Goal: Task Accomplishment & Management: Manage account settings

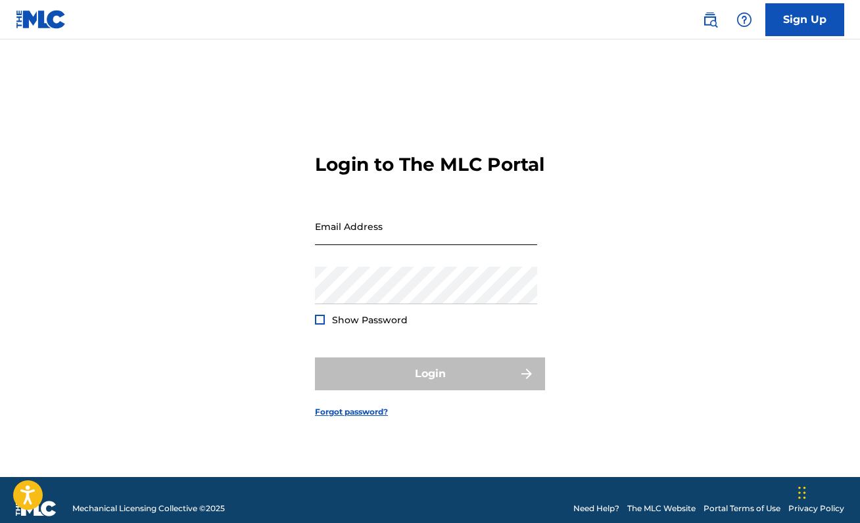
click at [381, 245] on input "Email Address" at bounding box center [426, 226] width 222 height 37
type input "[EMAIL_ADDRESS][DOMAIN_NAME]"
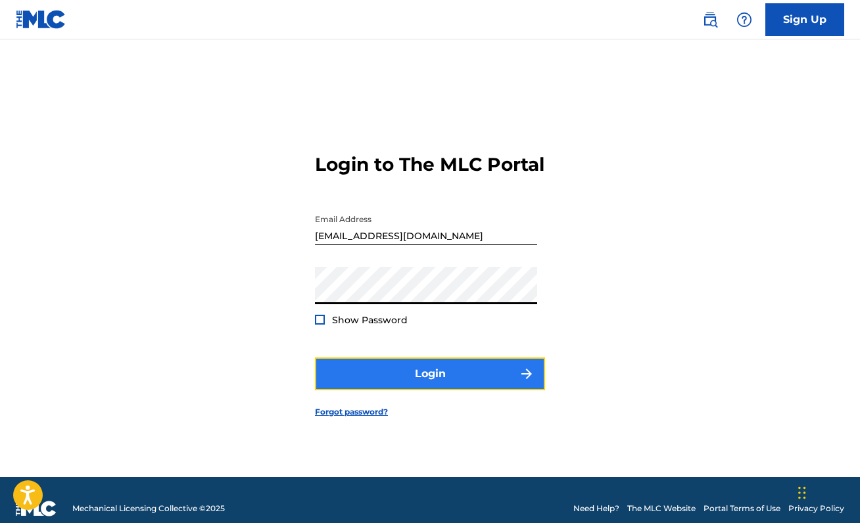
click at [392, 386] on button "Login" at bounding box center [430, 373] width 230 height 33
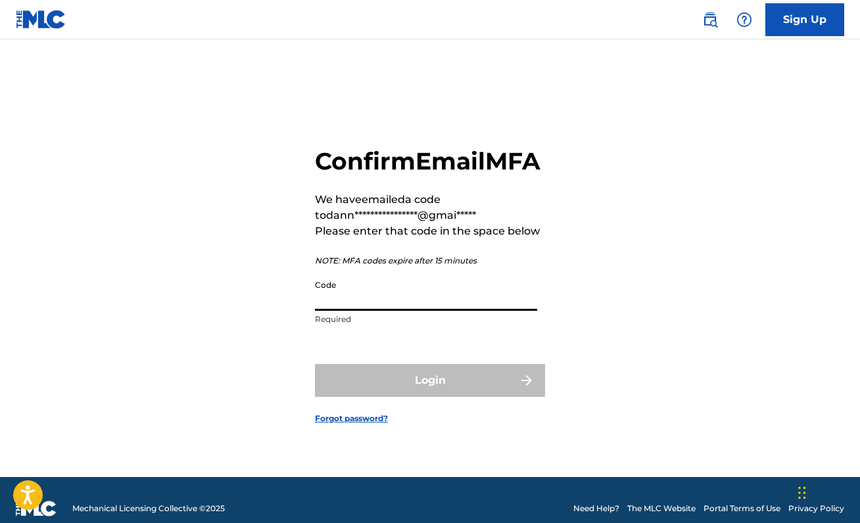
click at [357, 304] on input "Code" at bounding box center [426, 291] width 222 height 37
paste input "870913"
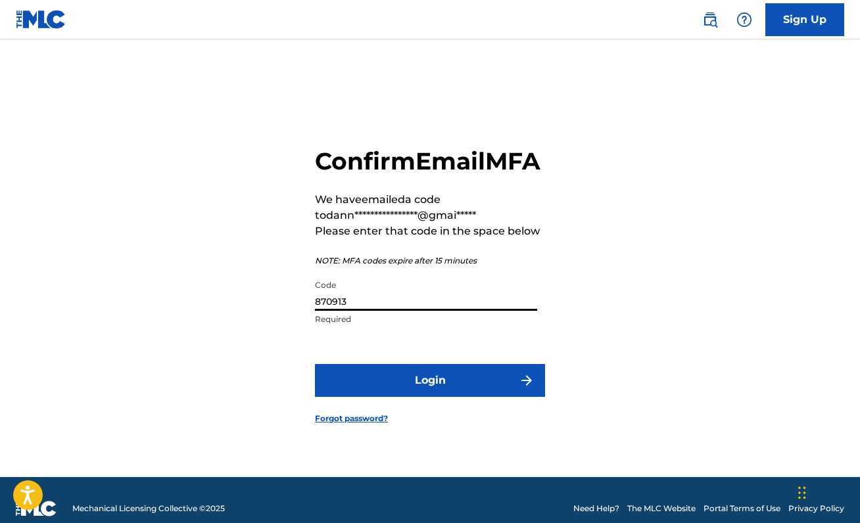
type input "870913"
click at [386, 377] on form "**********" at bounding box center [430, 274] width 230 height 405
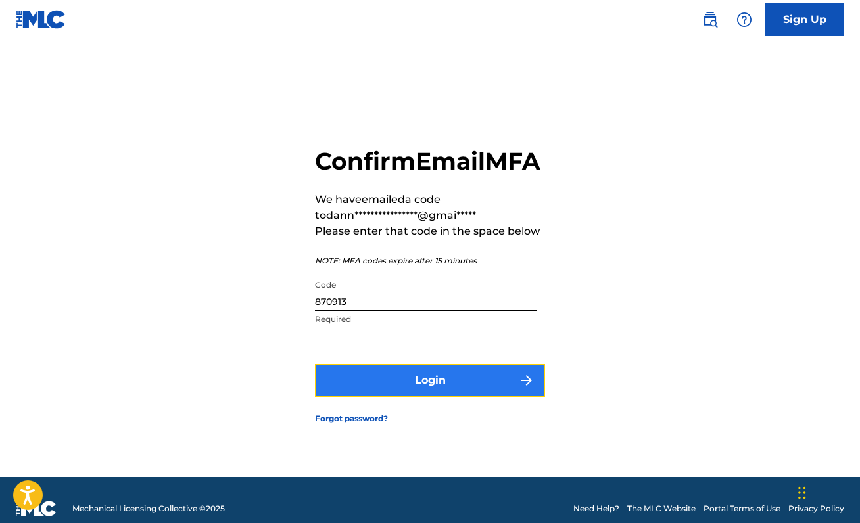
click at [388, 384] on button "Login" at bounding box center [430, 380] width 230 height 33
